Goal: Task Accomplishment & Management: Manage account settings

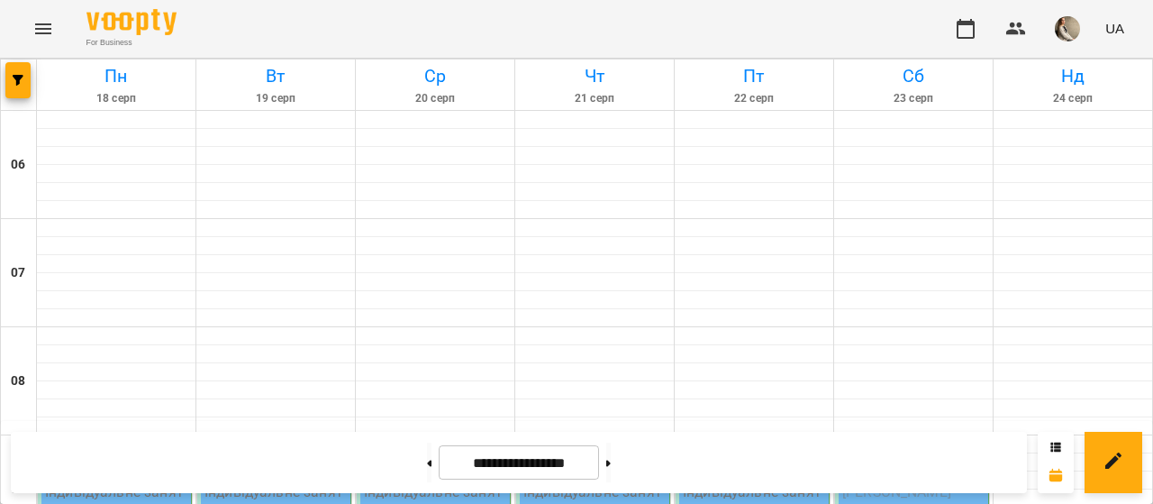
scroll to position [459, 0]
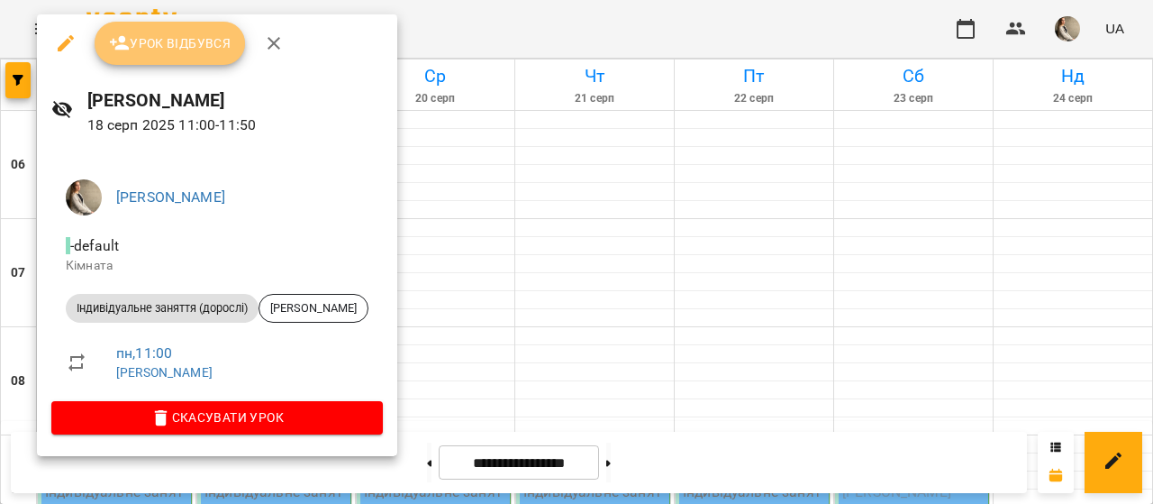
click at [229, 46] on span "Урок відбувся" at bounding box center [170, 43] width 122 height 22
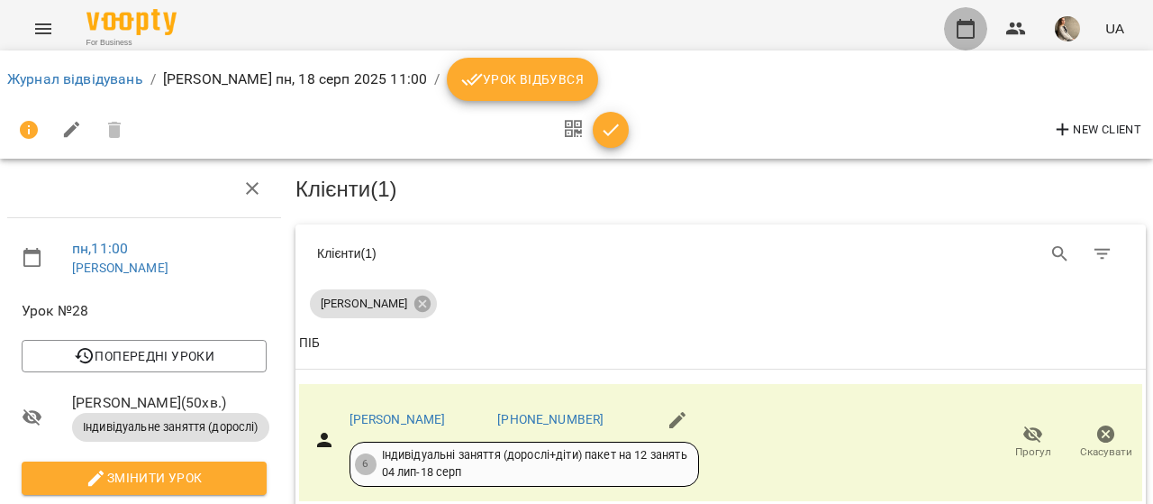
click at [974, 26] on icon "button" at bounding box center [966, 29] width 18 height 20
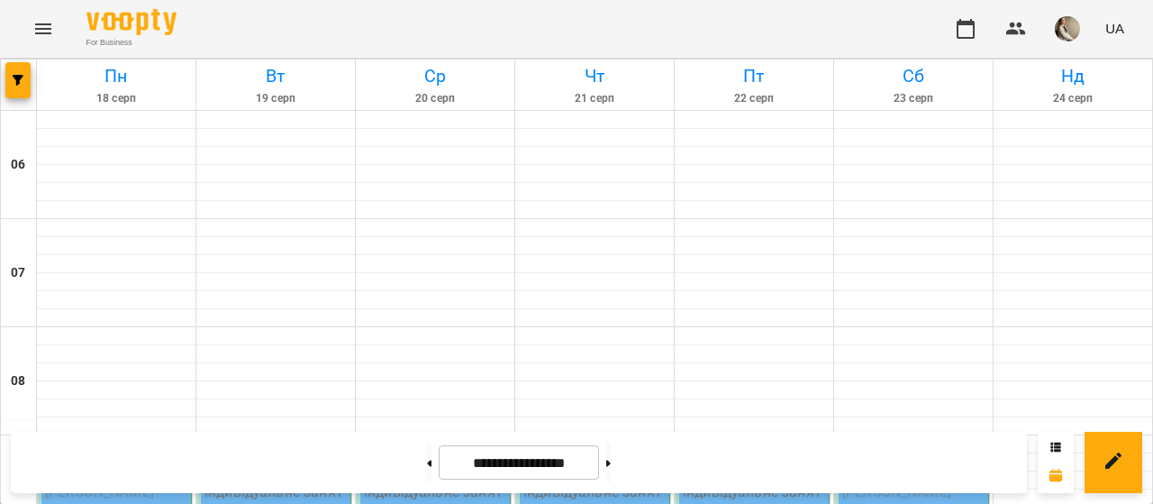
scroll to position [410, 0]
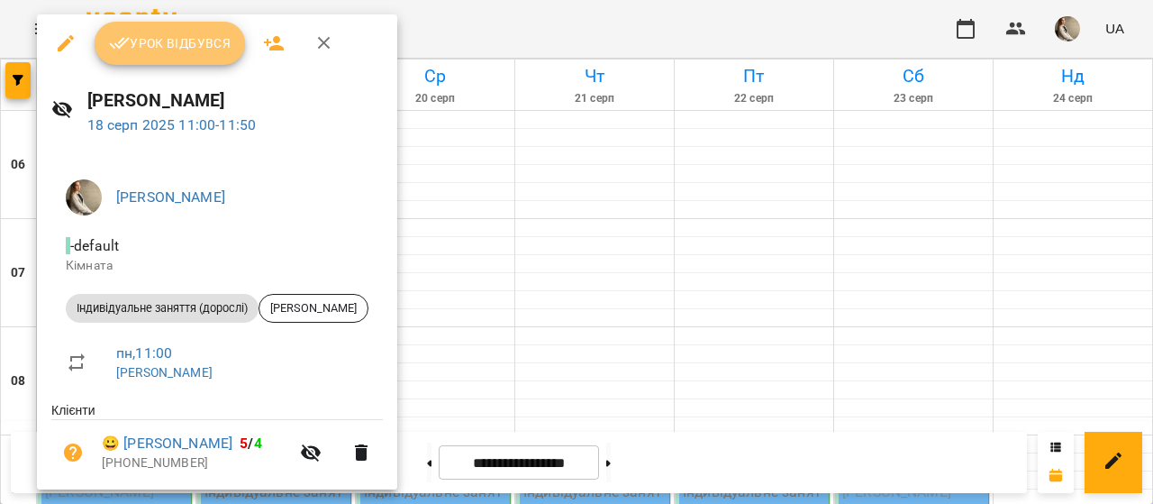
click at [175, 45] on span "Урок відбувся" at bounding box center [170, 43] width 122 height 22
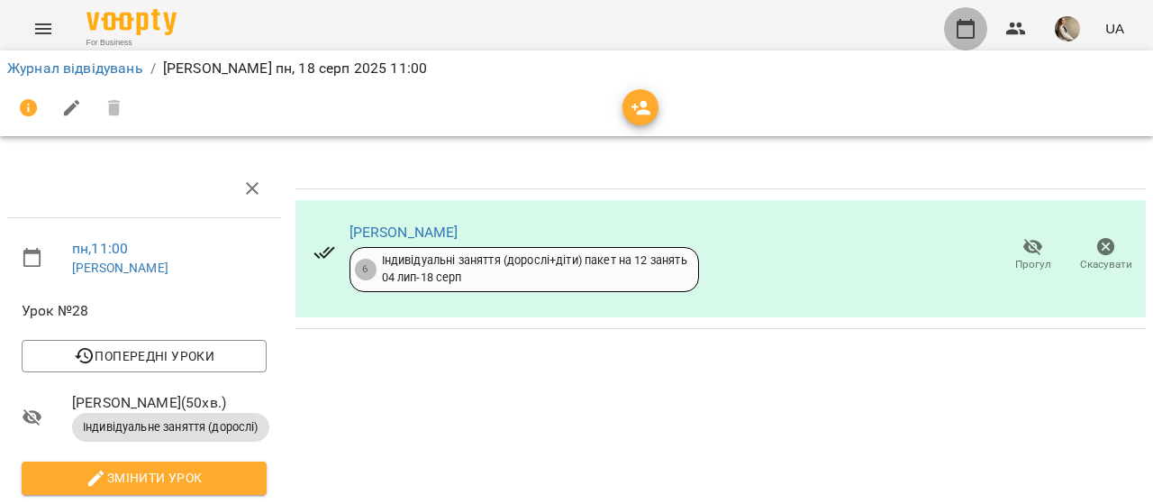
click at [966, 21] on icon "button" at bounding box center [966, 29] width 22 height 22
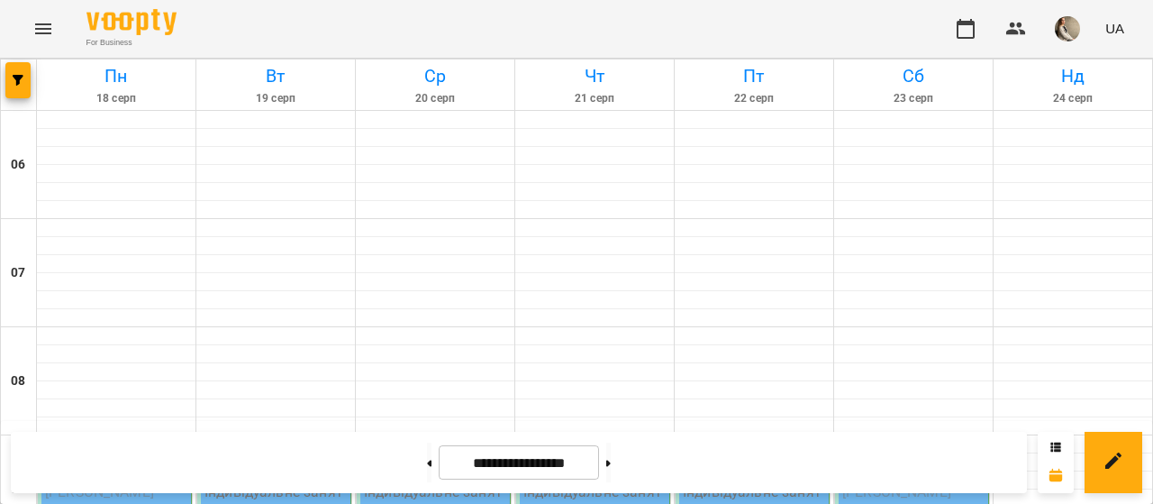
scroll to position [279, 0]
click at [154, 483] on span "[PERSON_NAME]" at bounding box center [99, 491] width 109 height 17
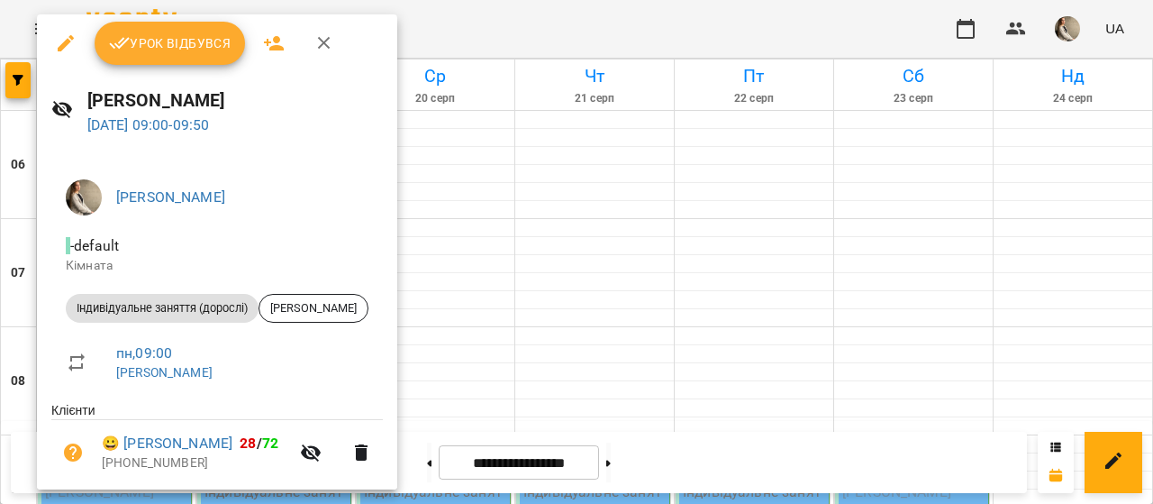
scroll to position [59, 0]
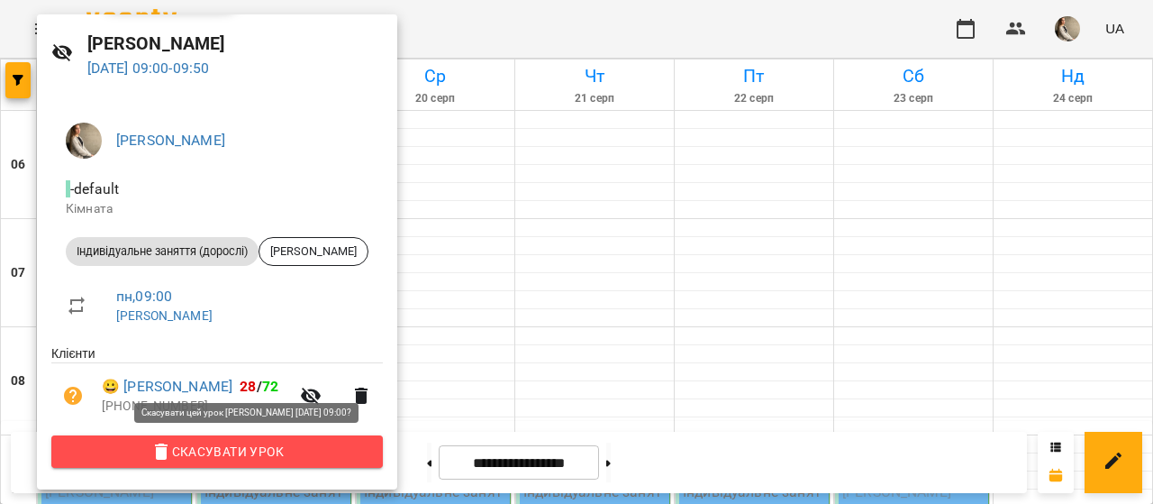
click at [272, 453] on span "Скасувати Урок" at bounding box center [217, 451] width 303 height 22
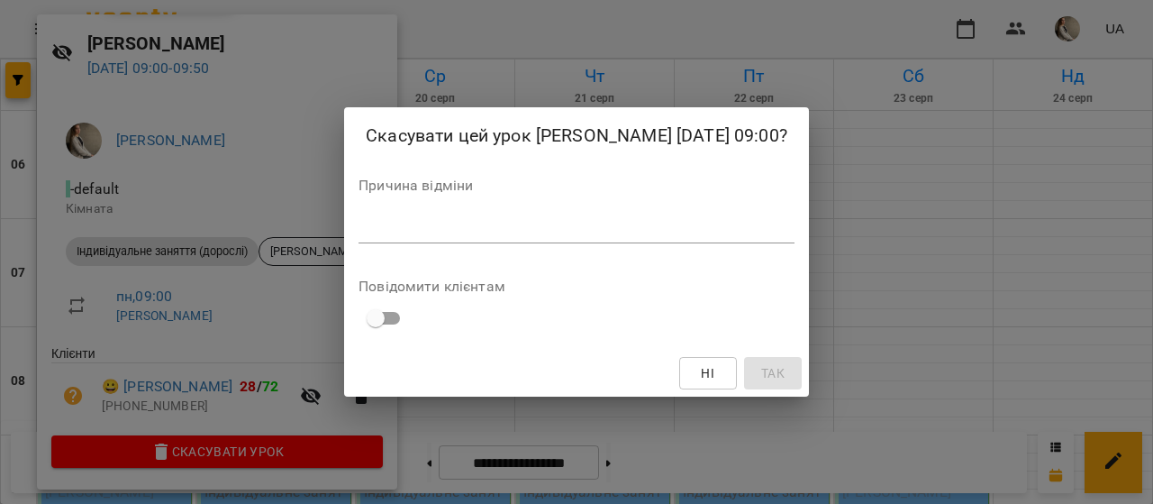
click at [494, 240] on div "*" at bounding box center [576, 228] width 436 height 29
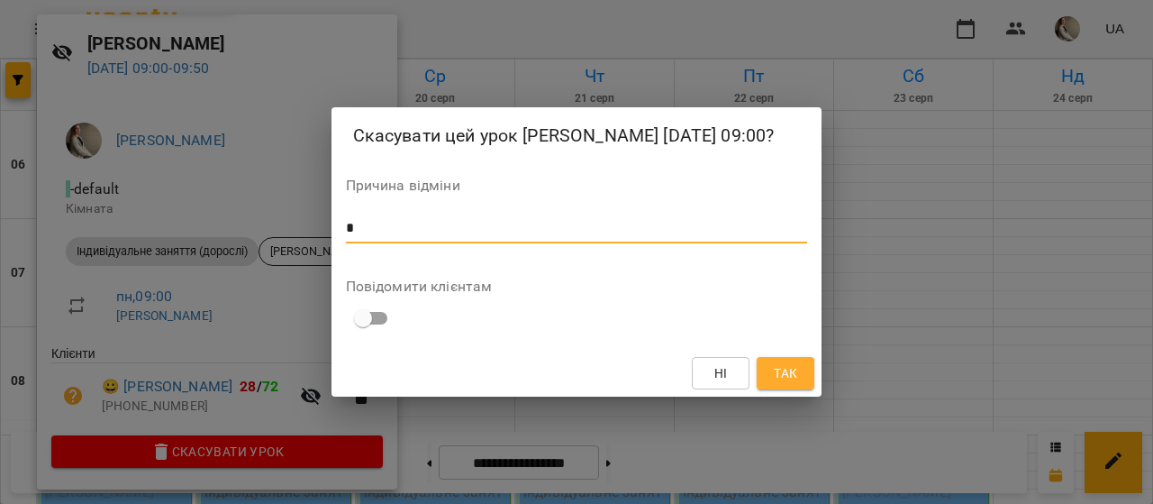
type textarea "*"
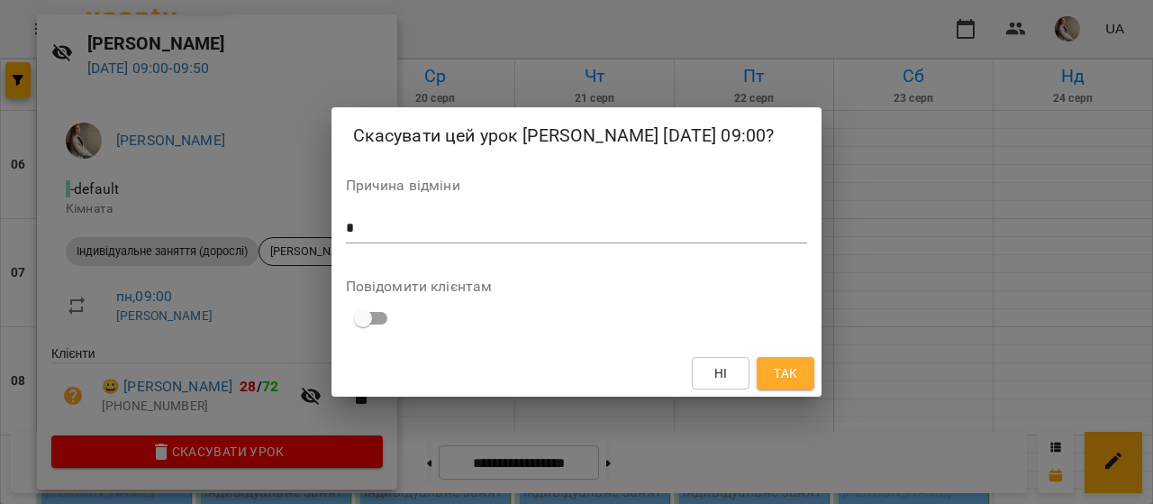
click at [384, 301] on span at bounding box center [372, 318] width 52 height 34
click at [784, 363] on span "Так" at bounding box center [785, 373] width 23 height 22
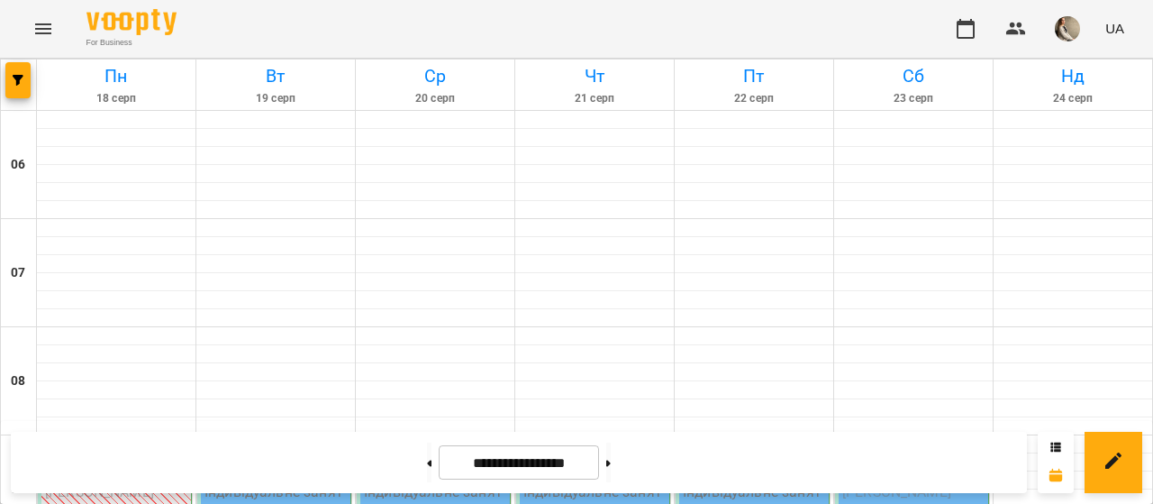
scroll to position [251, 0]
